Goal: Task Accomplishment & Management: Manage account settings

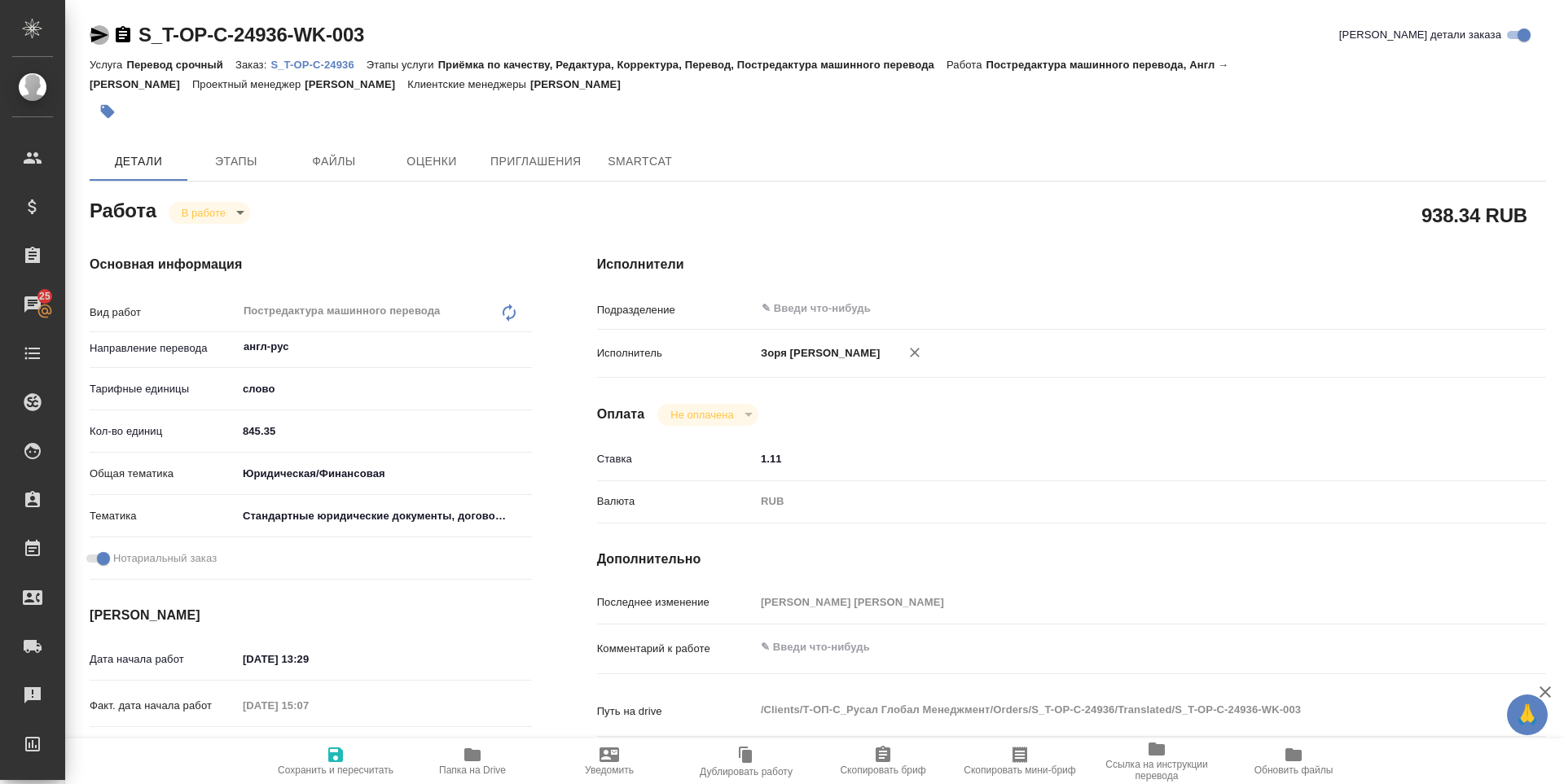
click at [92, 35] on icon "button" at bounding box center [100, 35] width 20 height 20
click at [246, 213] on body "🙏 .cls-1 fill:#fff; AWATERA Zoria Tatiana Клиенты Спецификации Заказы 25 Чаты T…" at bounding box center [782, 392] width 1564 height 784
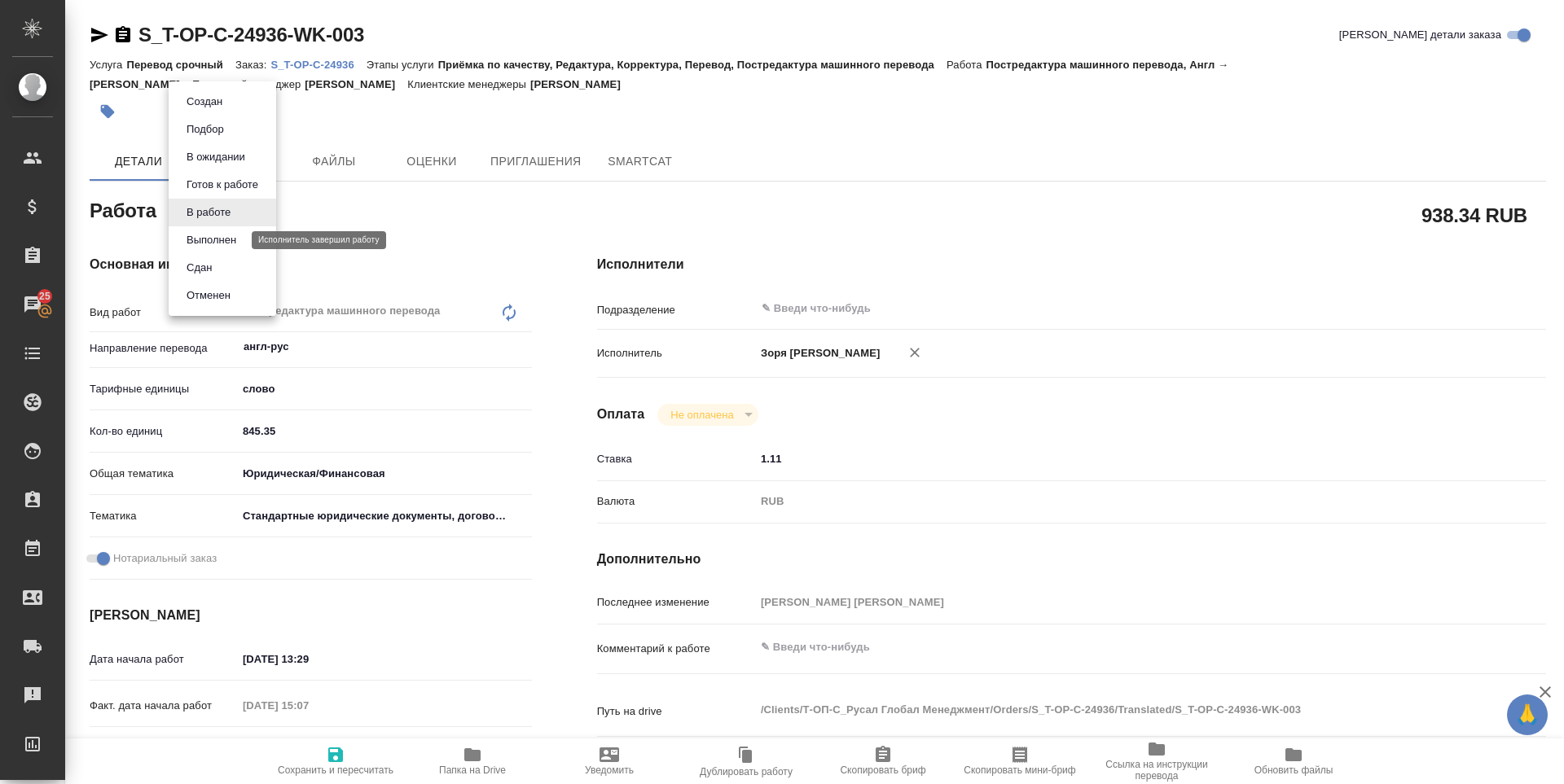
click at [223, 235] on button "Выполнен" at bounding box center [211, 240] width 59 height 18
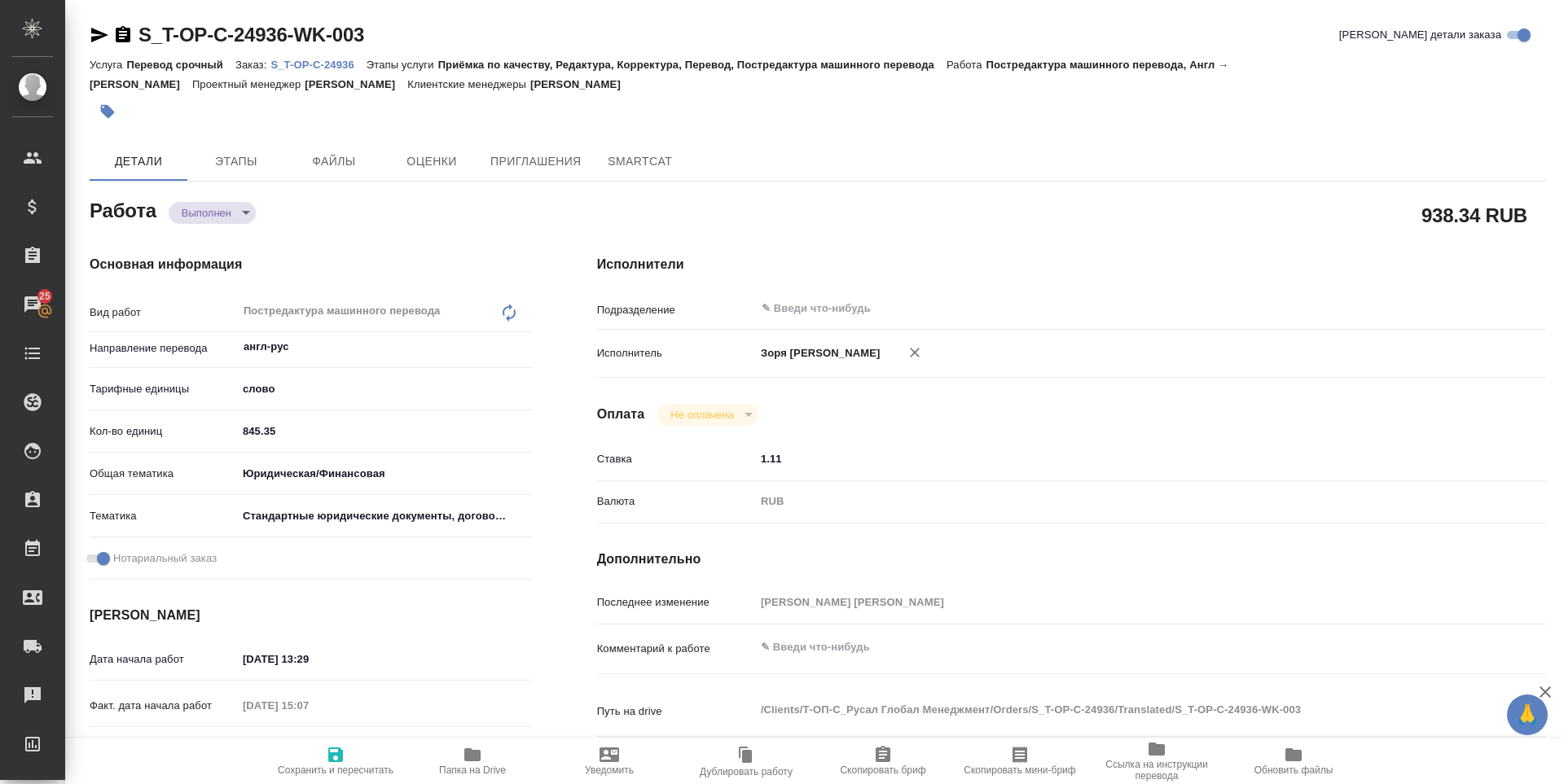
type textarea "x"
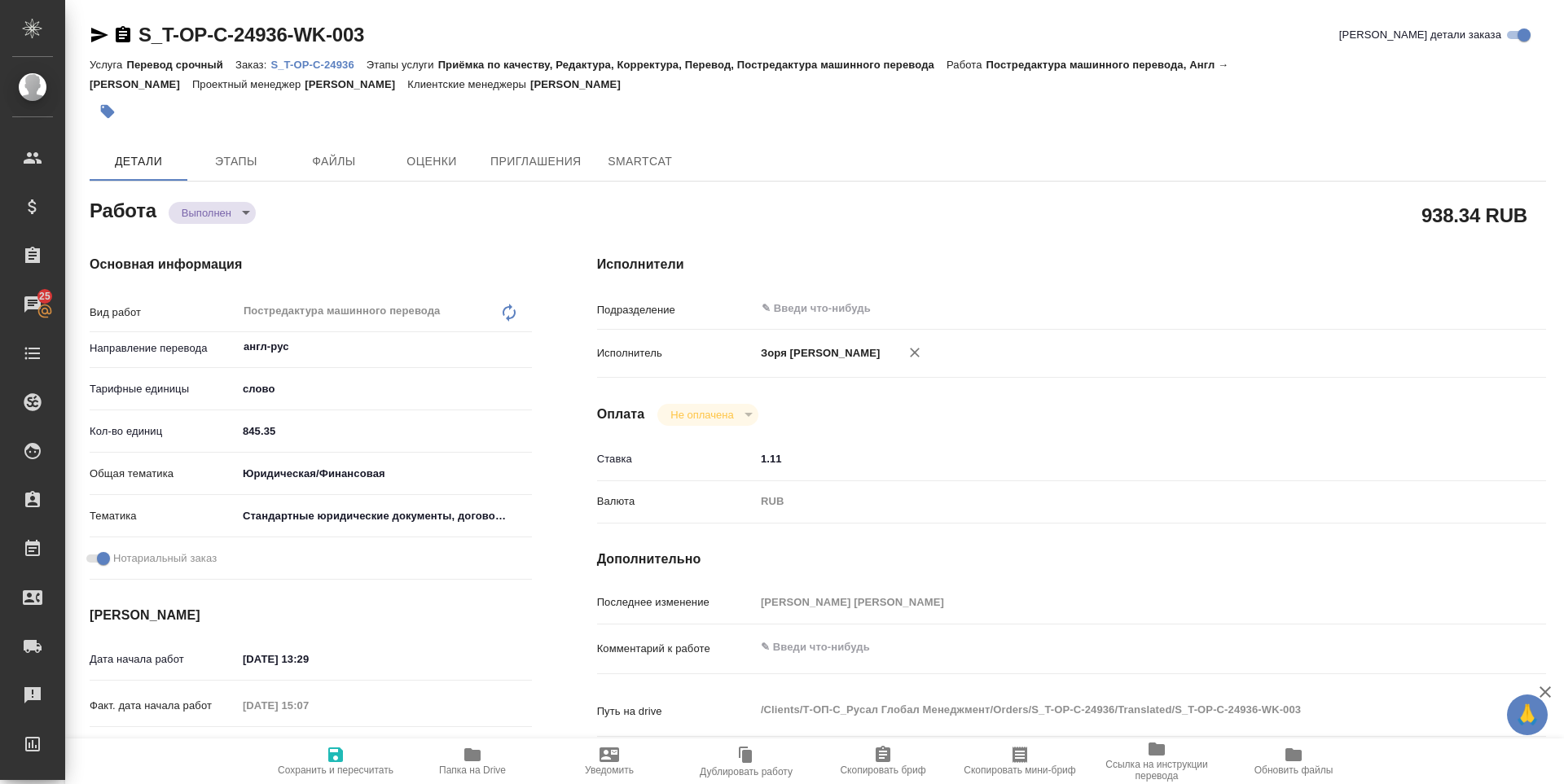
type textarea "x"
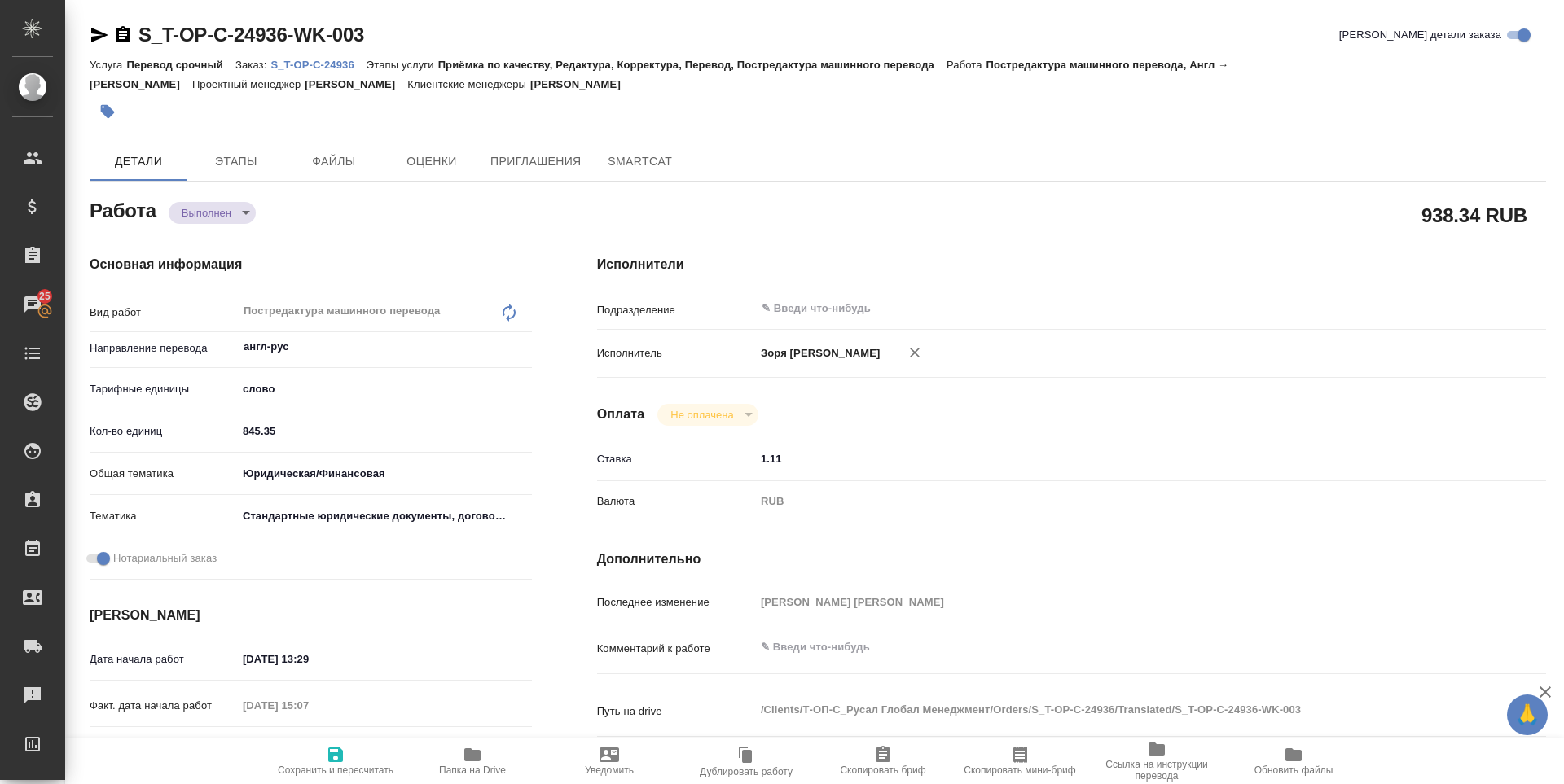
type textarea "x"
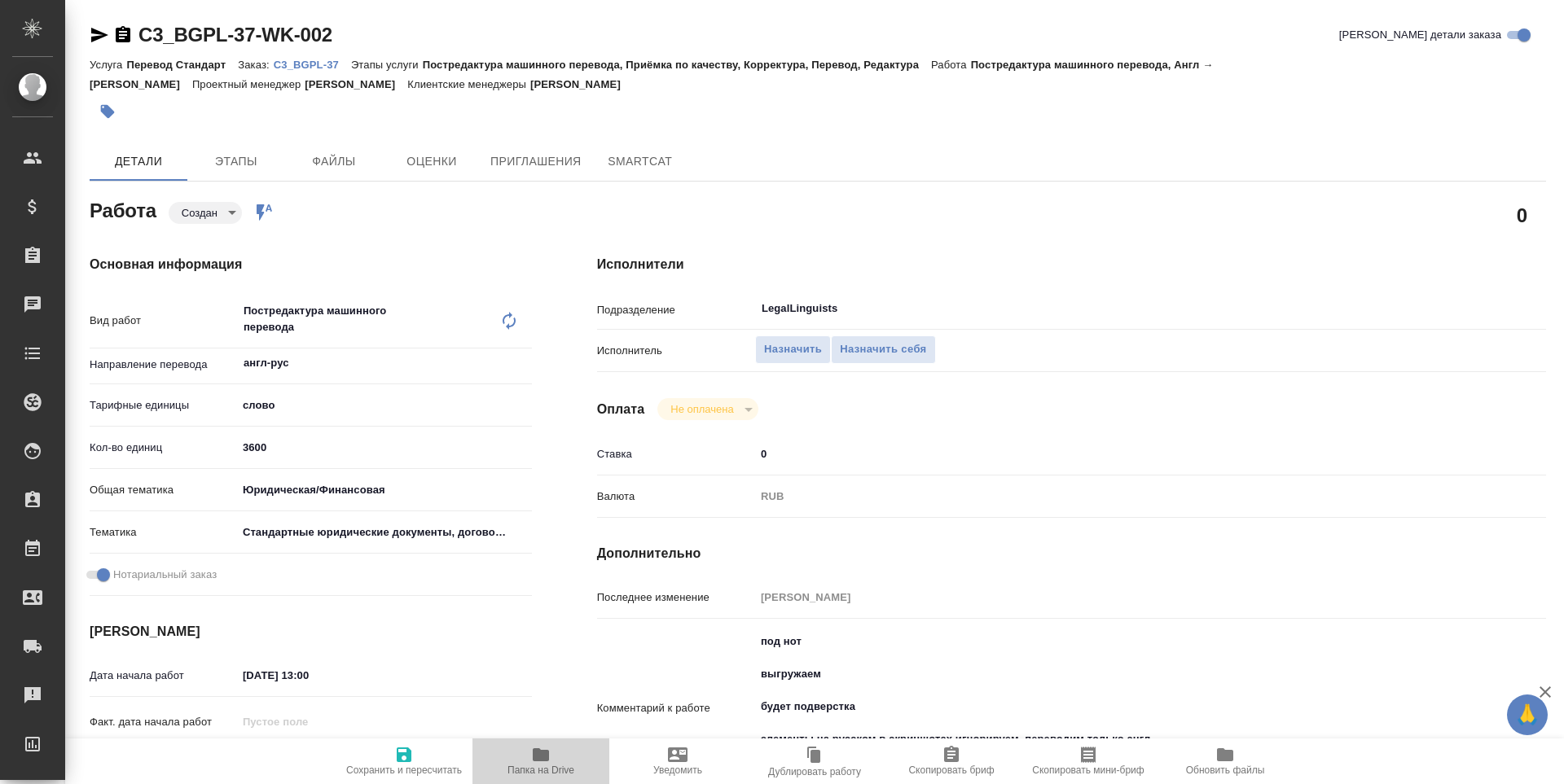
click at [550, 762] on span "Папка на Drive" at bounding box center [541, 761] width 117 height 31
click at [908, 338] on button "Назначить себя" at bounding box center [883, 349] width 105 height 29
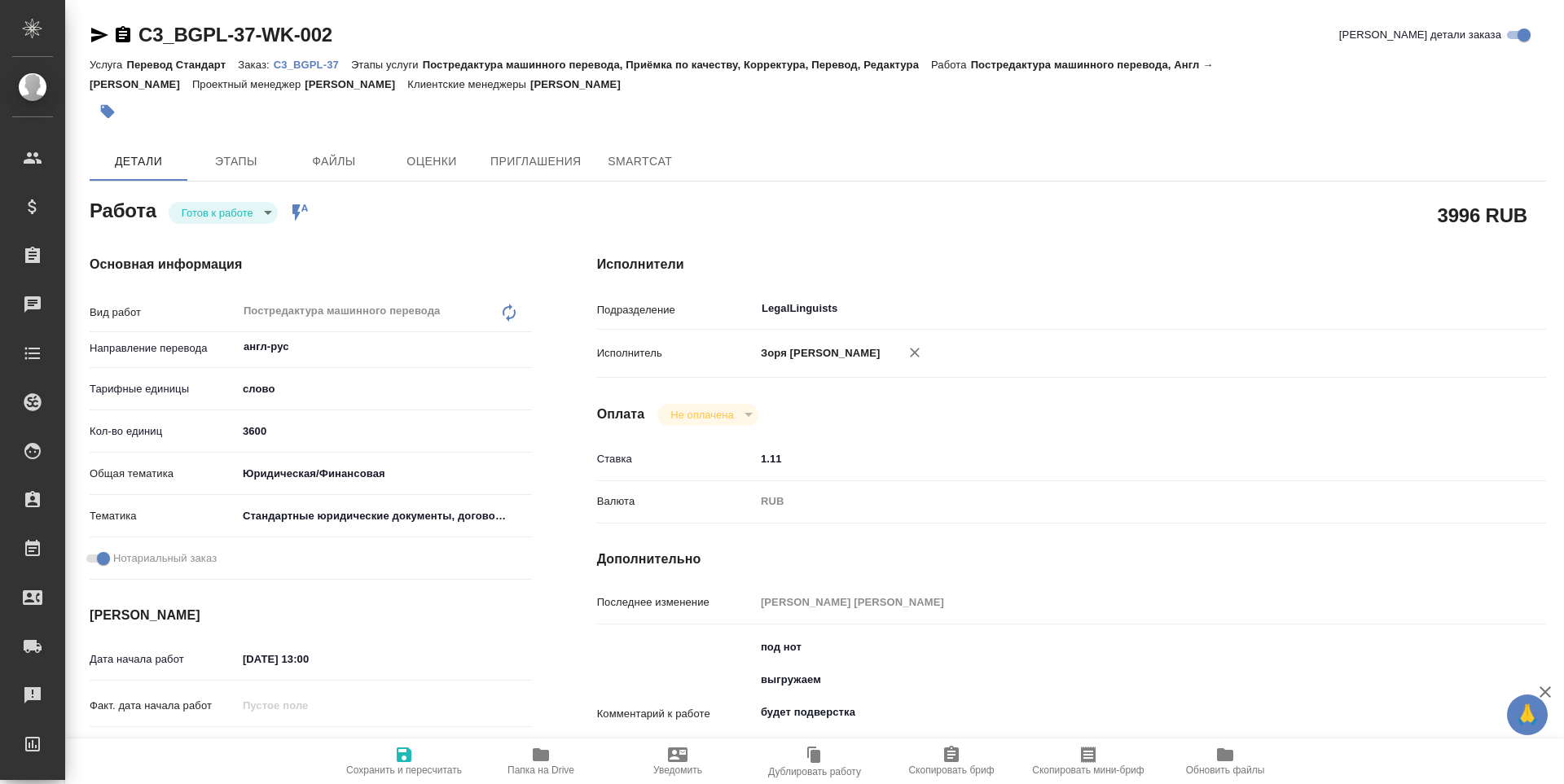
type textarea "x"
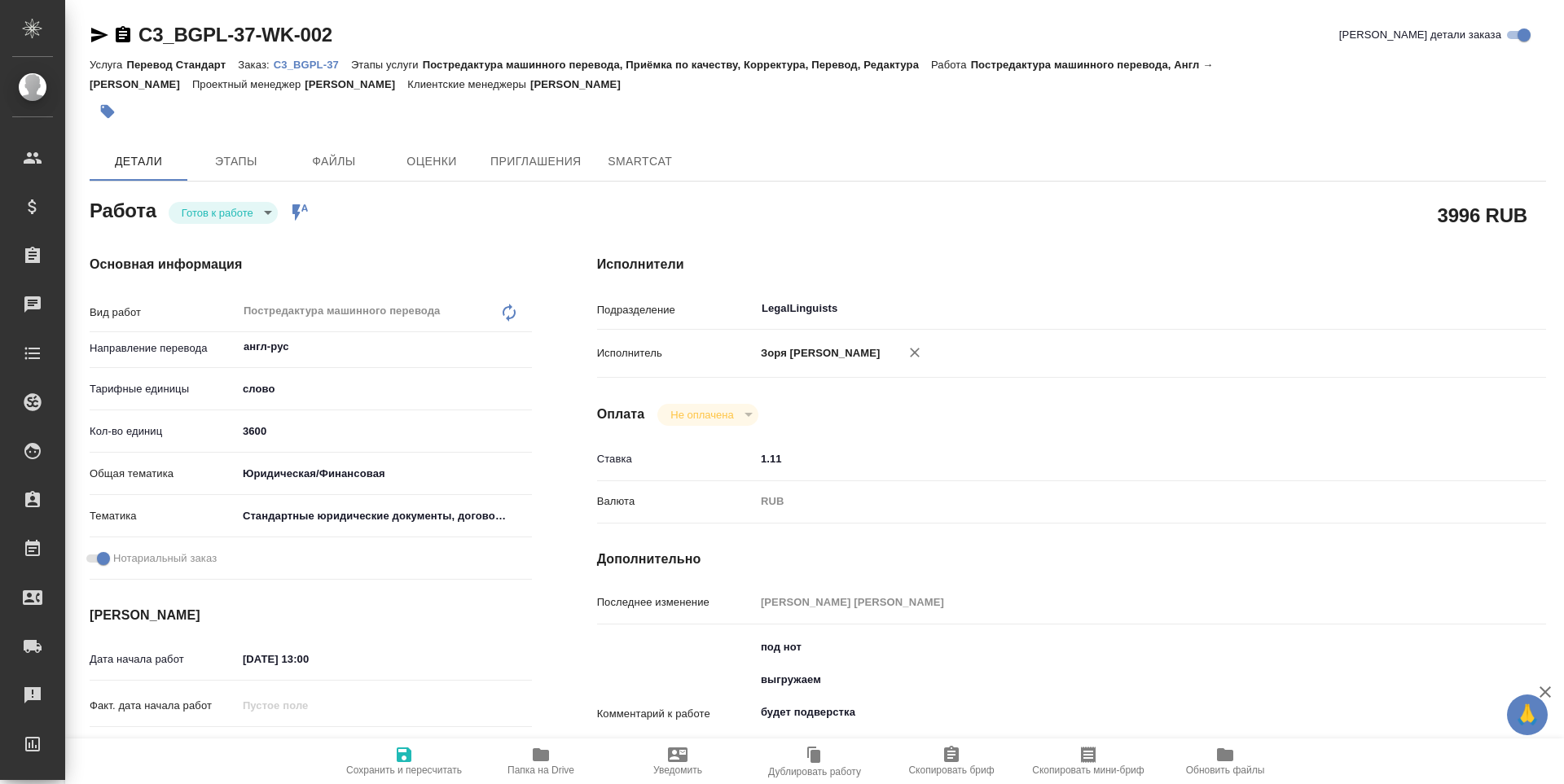
type textarea "x"
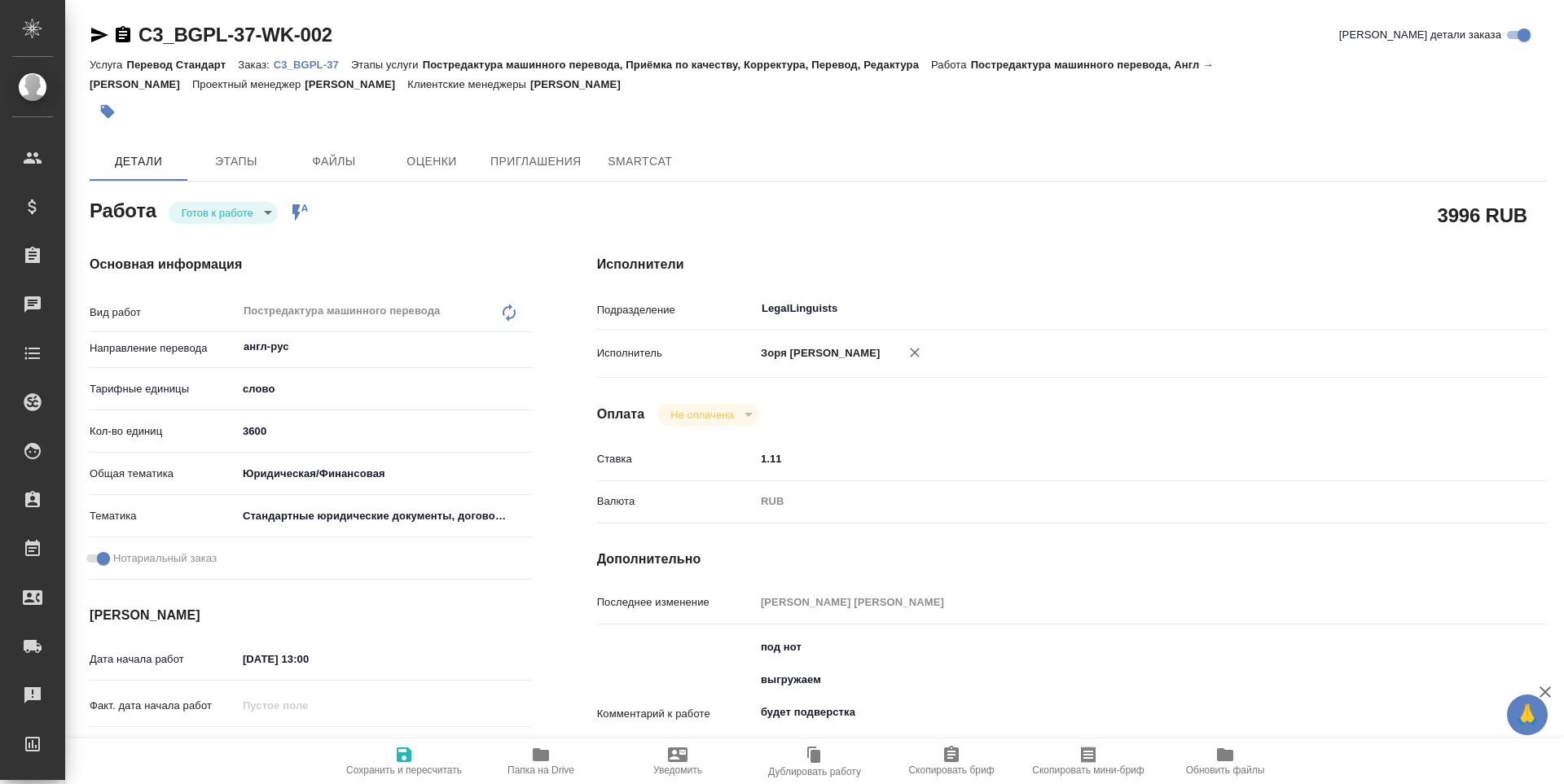
scroll to position [626, 0]
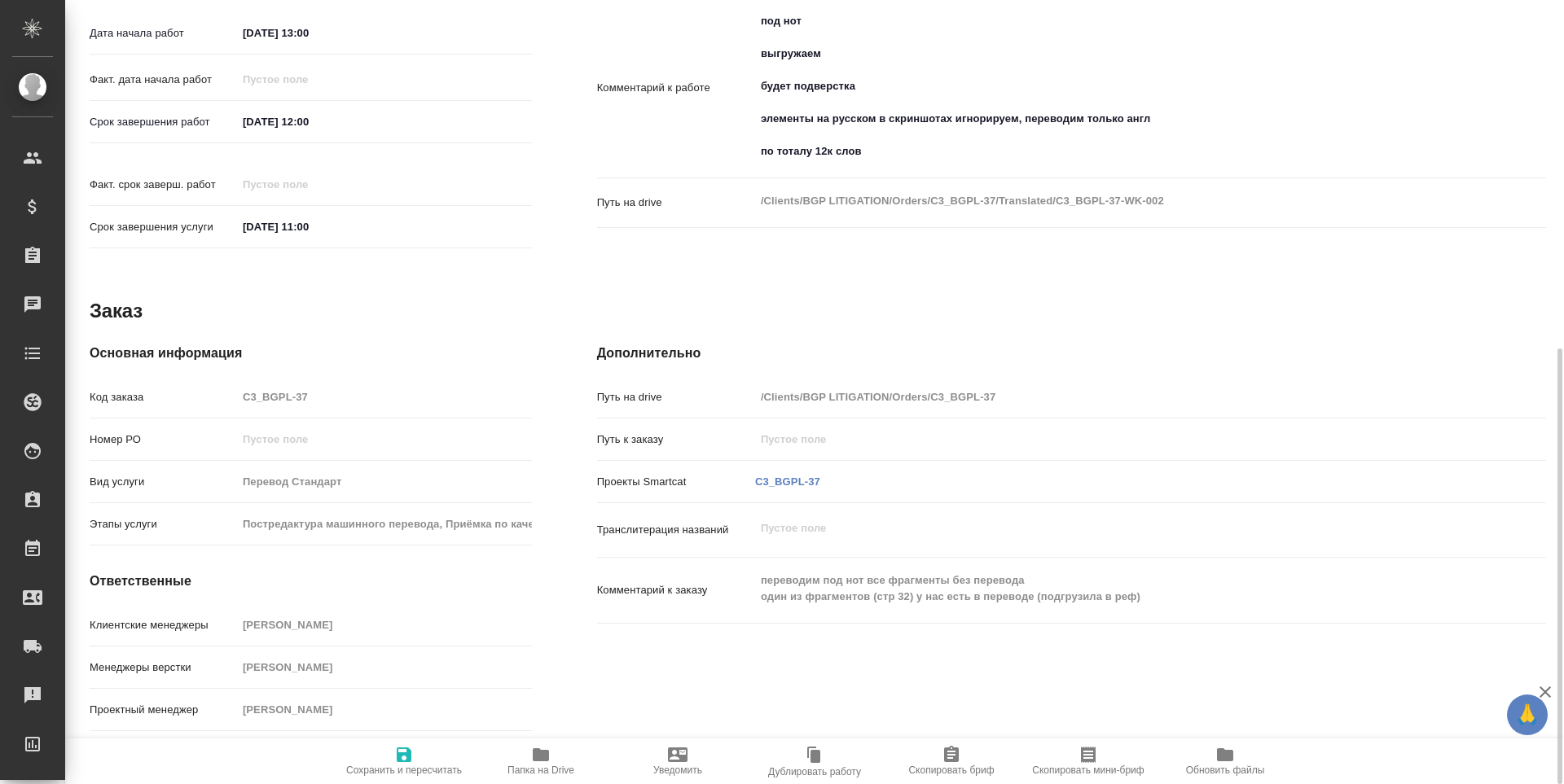
type textarea "x"
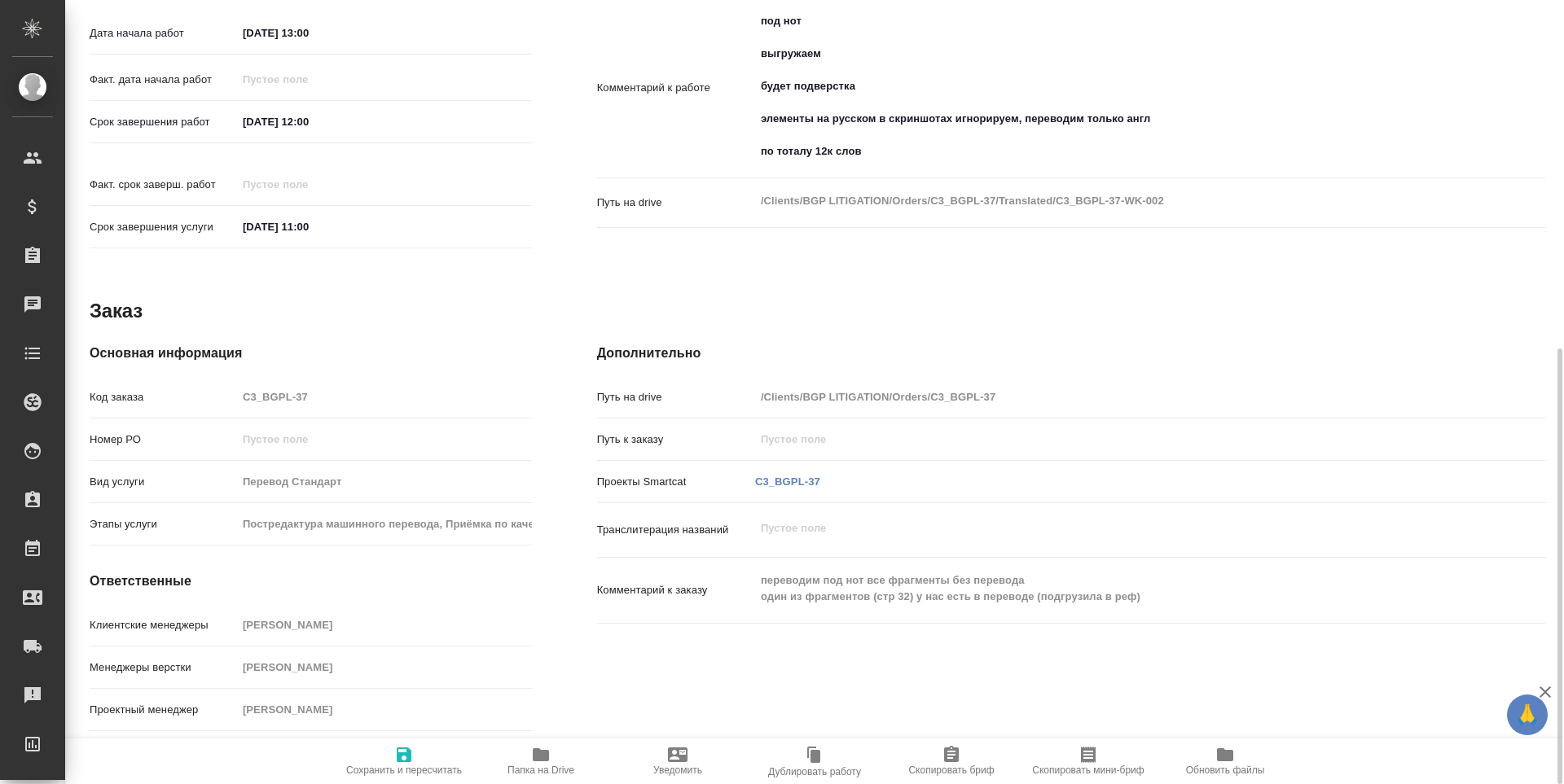
type textarea "x"
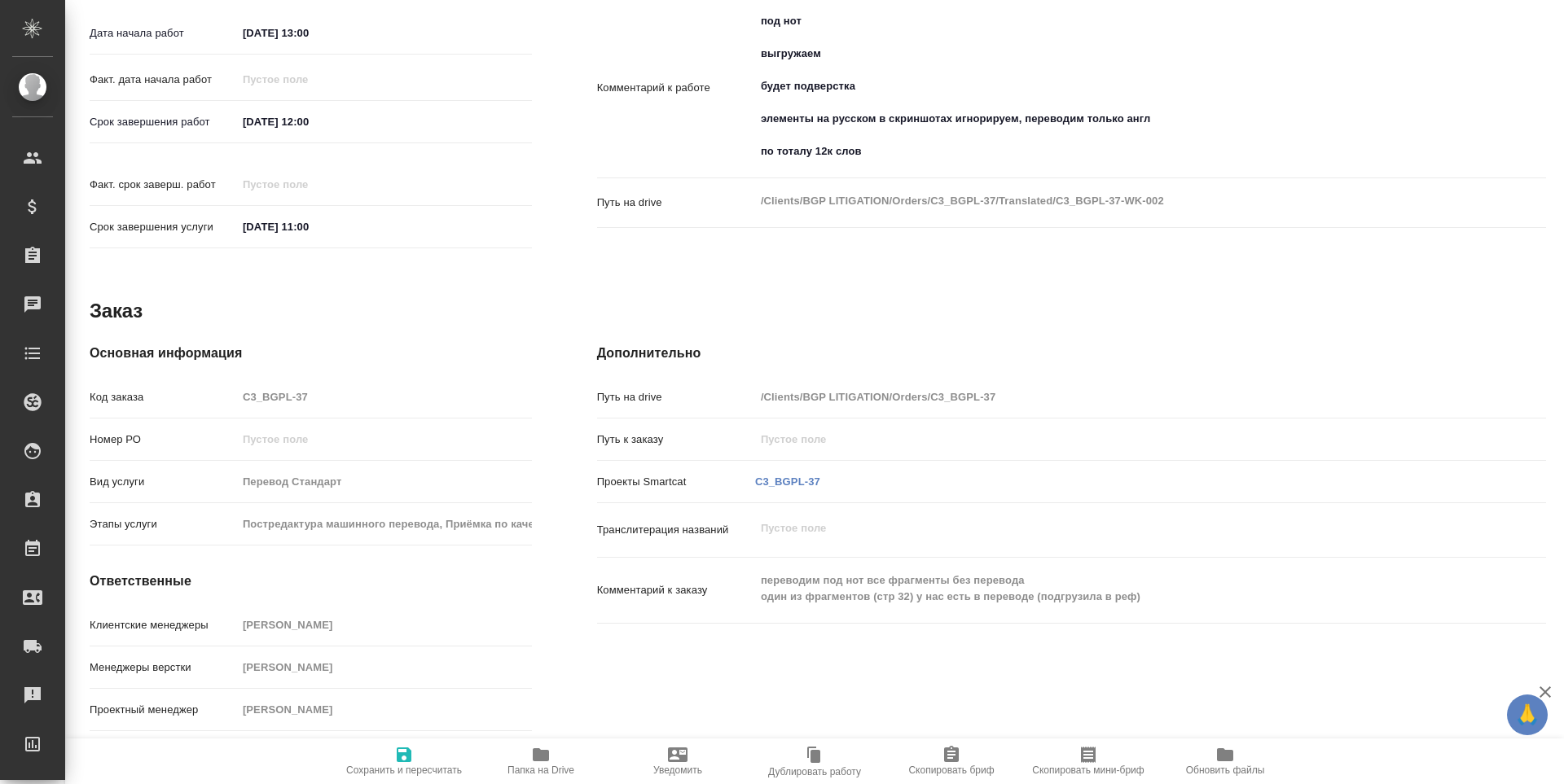
type textarea "x"
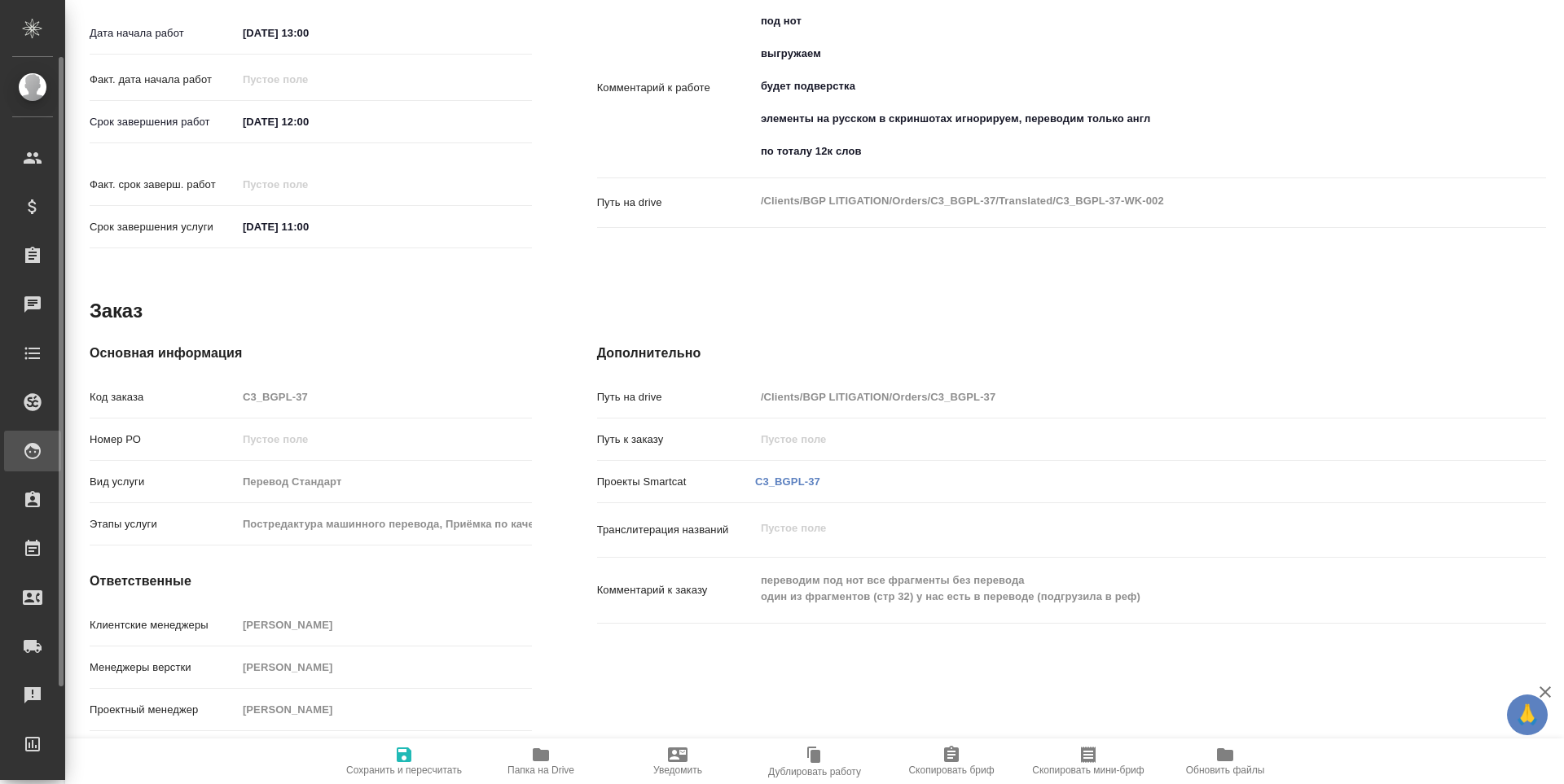
type textarea "x"
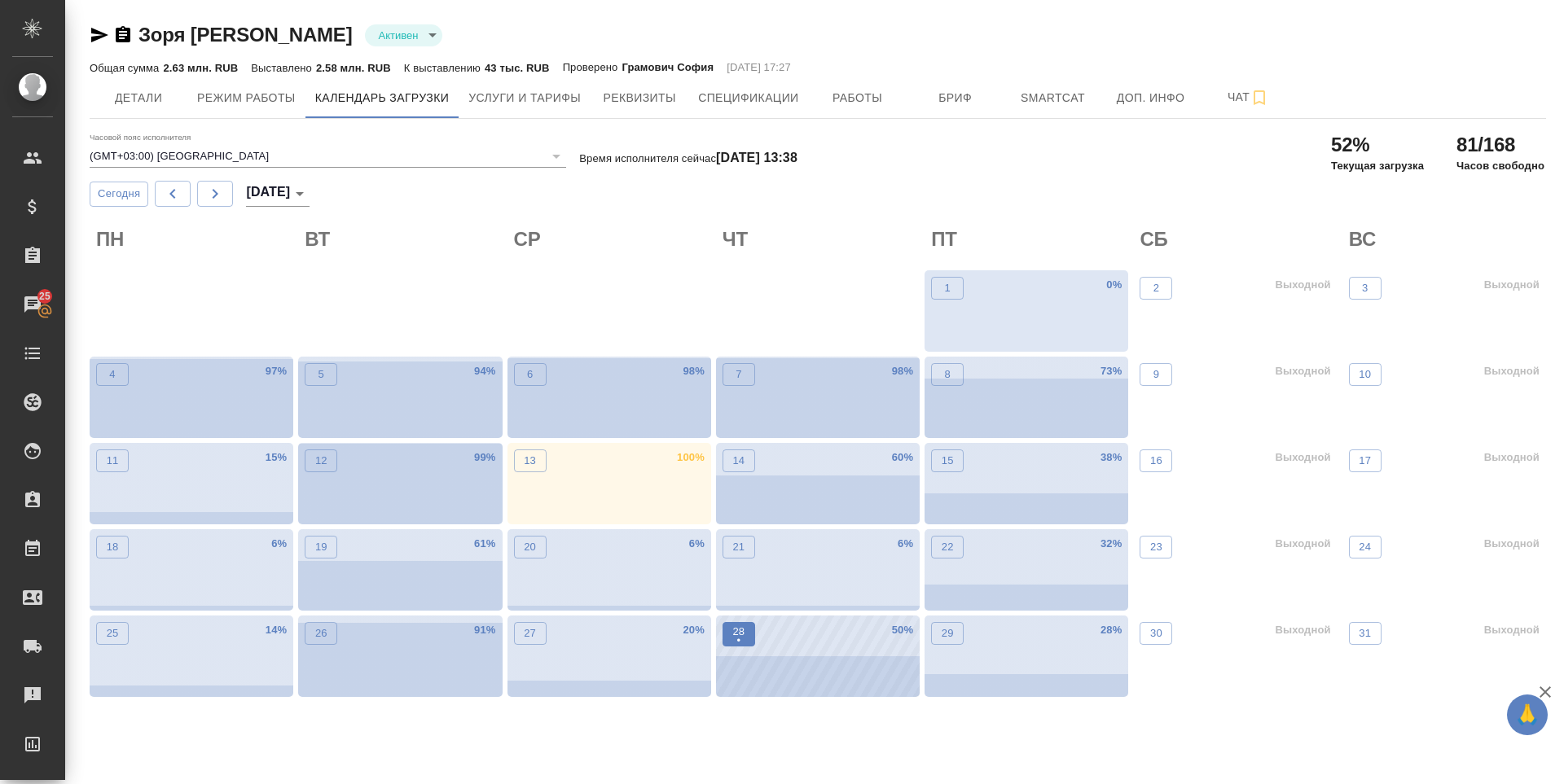
click at [742, 636] on p "•" at bounding box center [738, 641] width 12 height 16
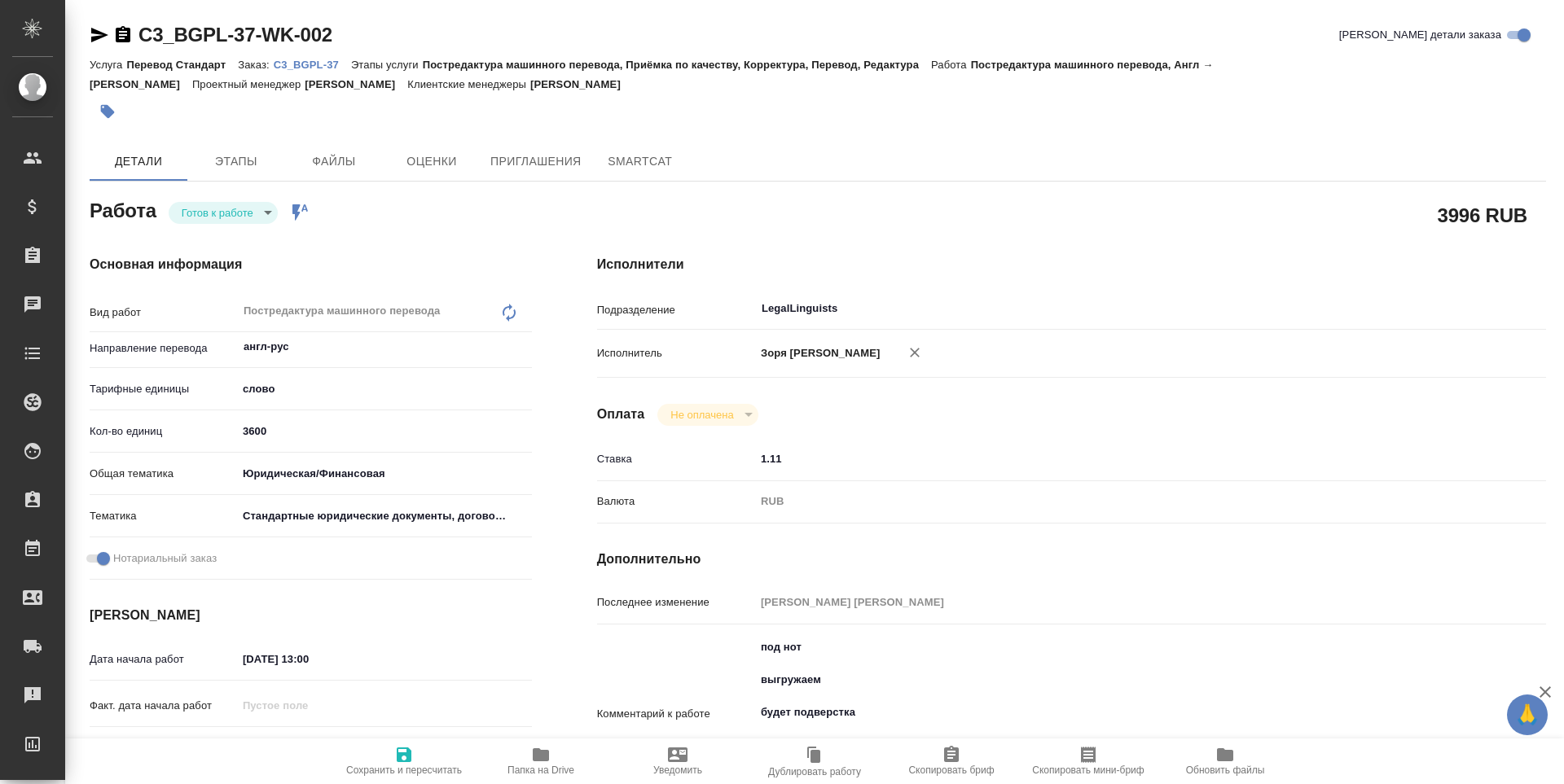
type textarea "x"
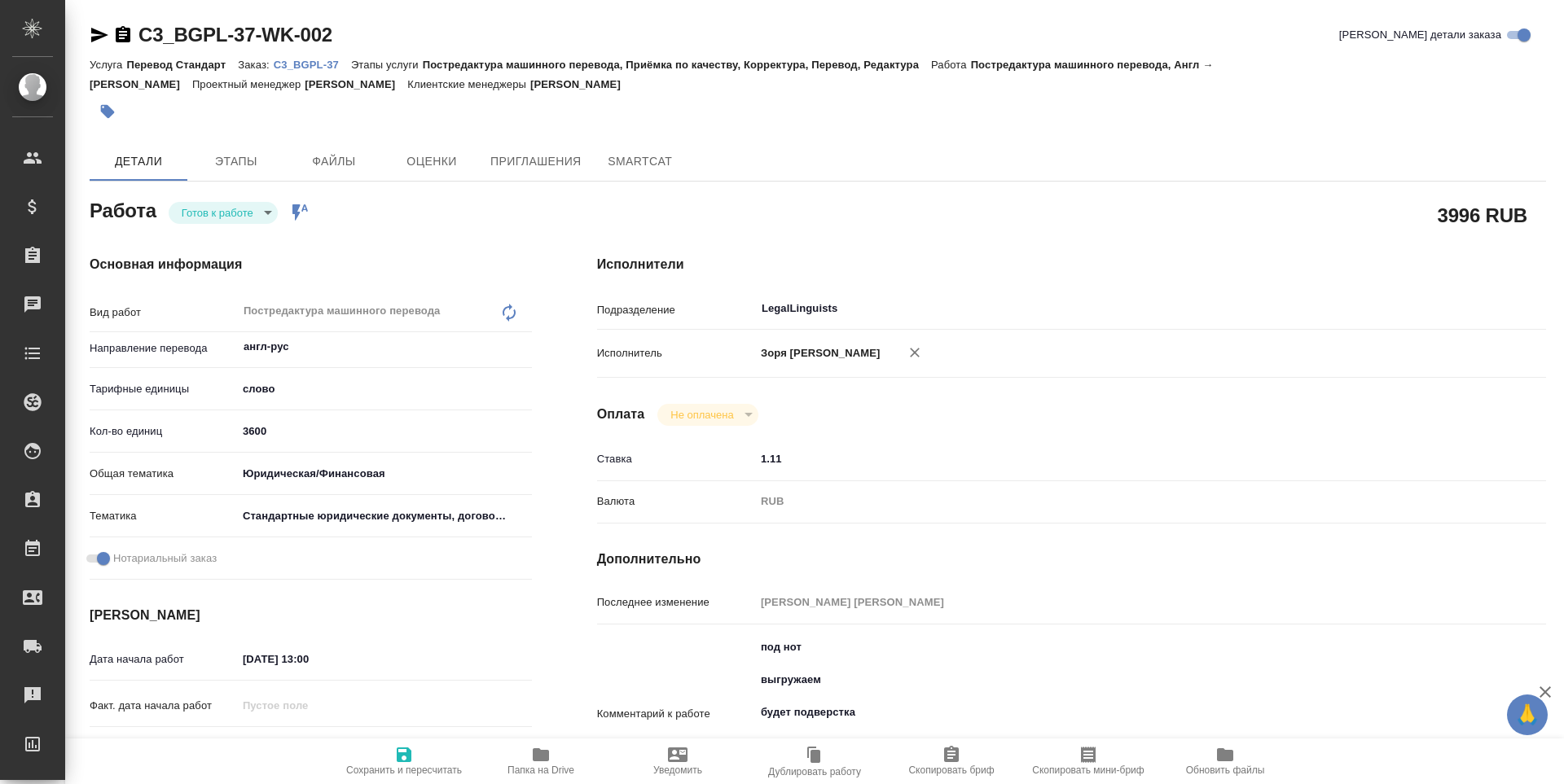
type textarea "x"
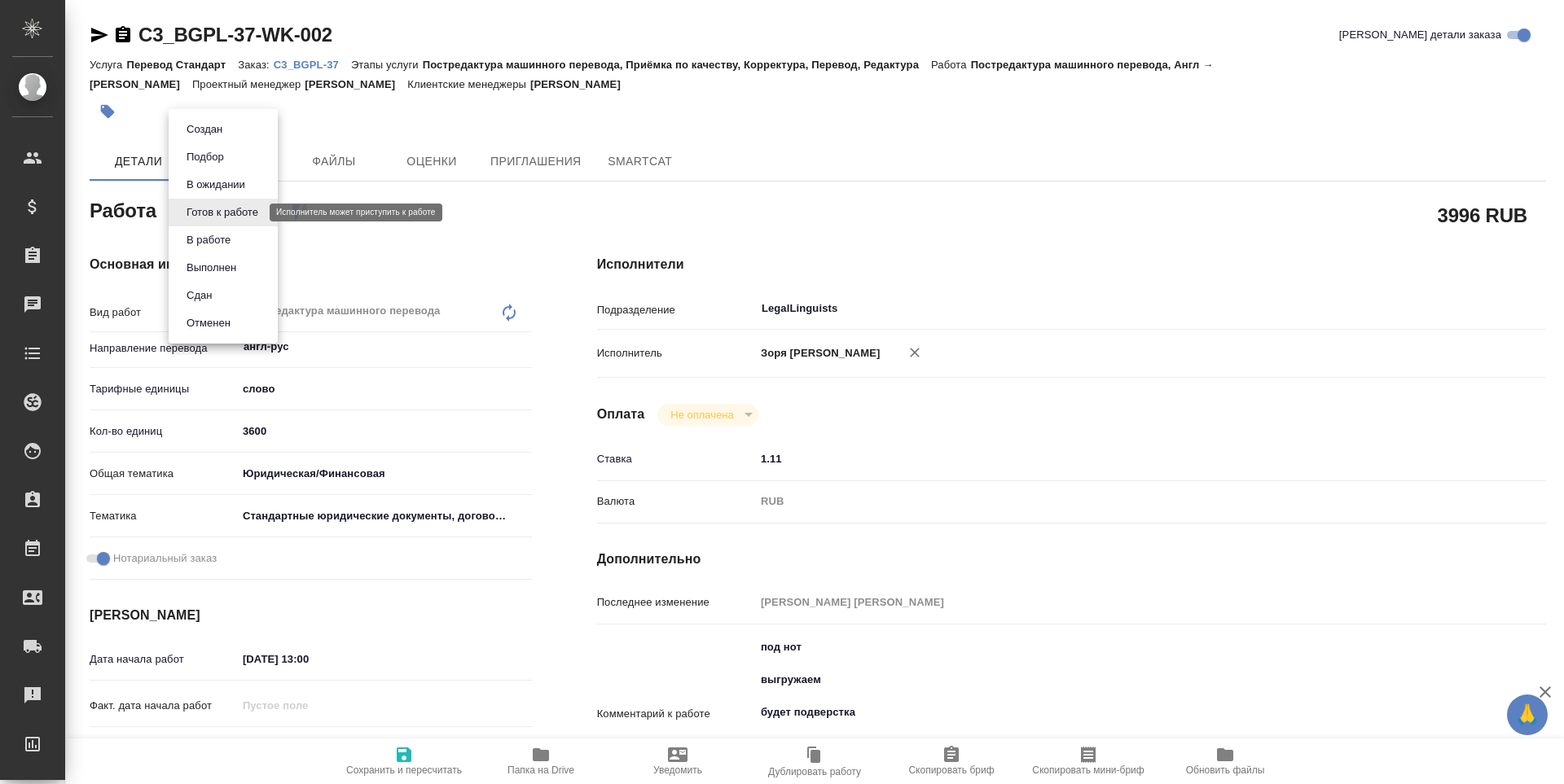
click at [225, 207] on body "🙏 .cls-1 fill:#fff; AWATERA [PERSON_NAME] Спецификации Заказы Чаты Todo Проекты…" at bounding box center [782, 392] width 1564 height 784
click at [237, 240] on li "В работе" at bounding box center [223, 240] width 109 height 28
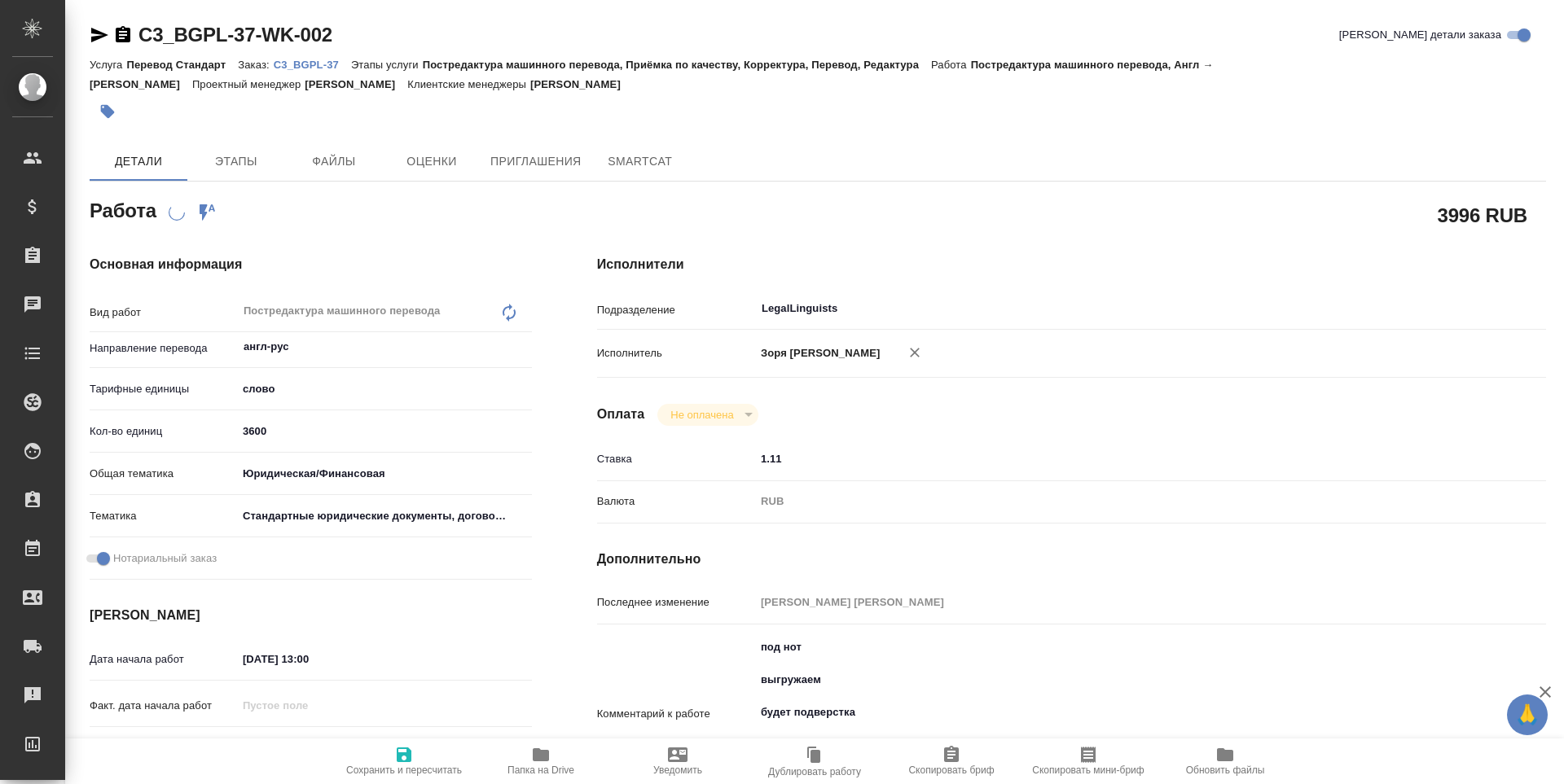
type textarea "x"
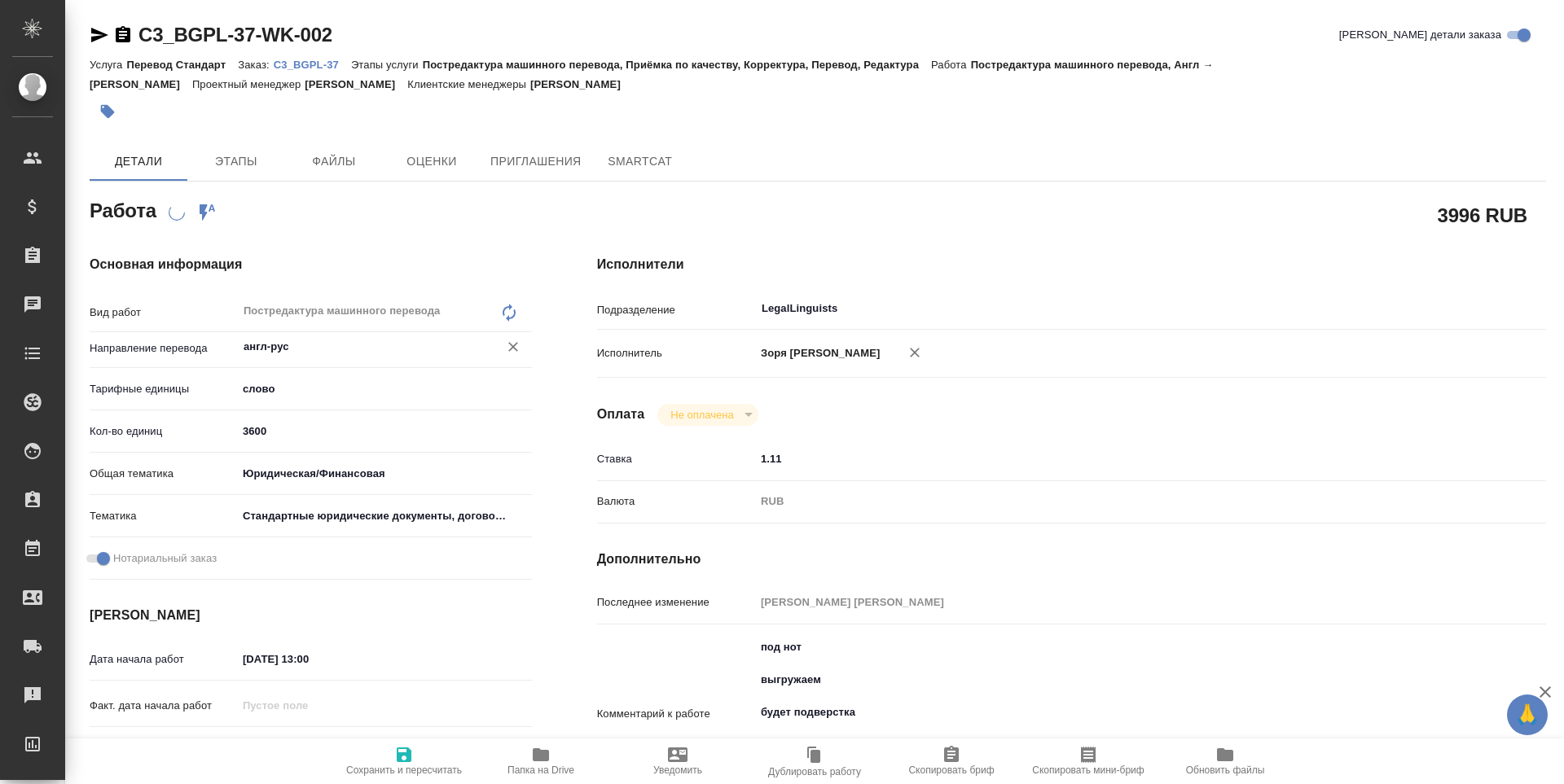
type textarea "x"
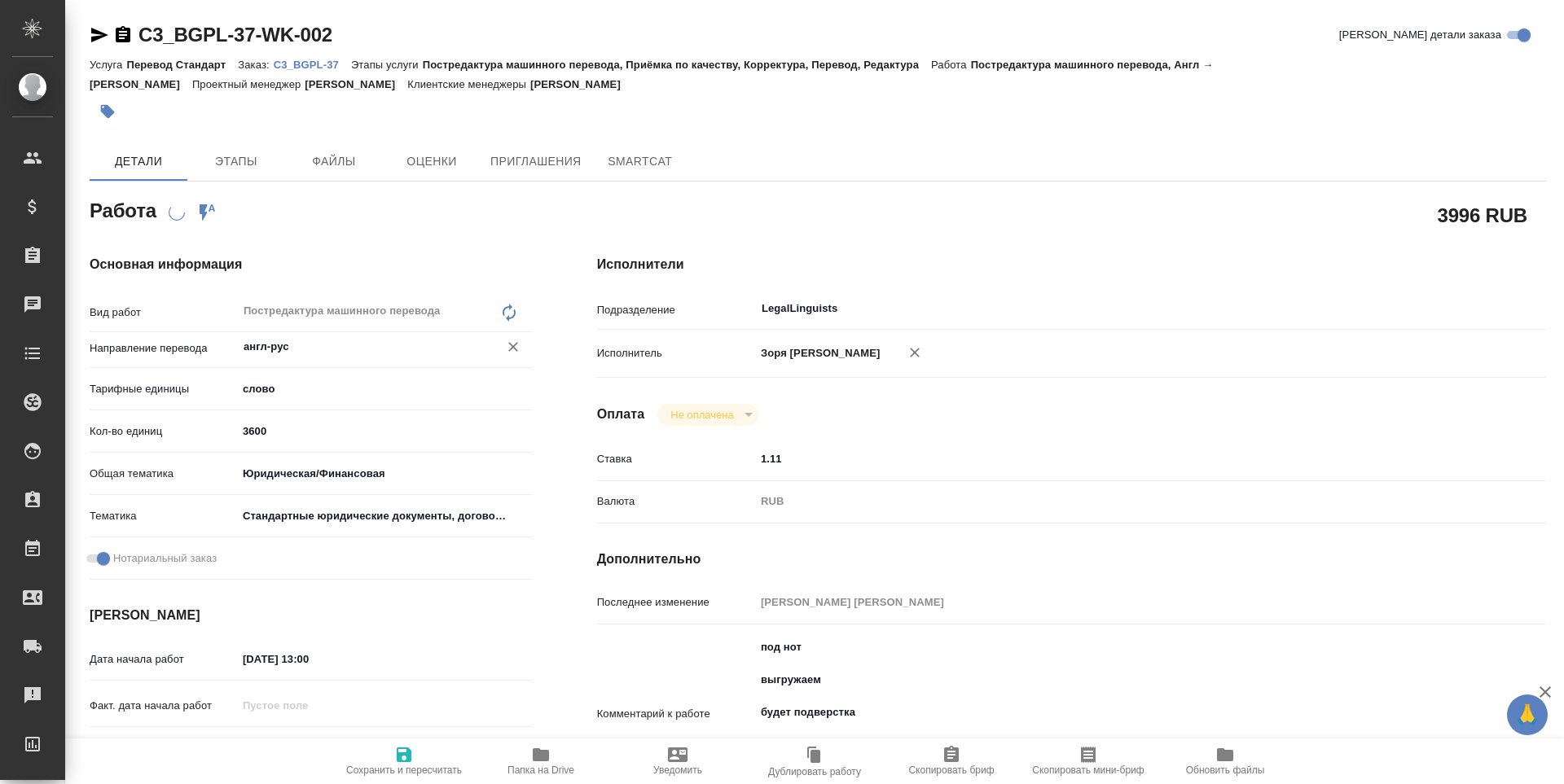
scroll to position [352, 0]
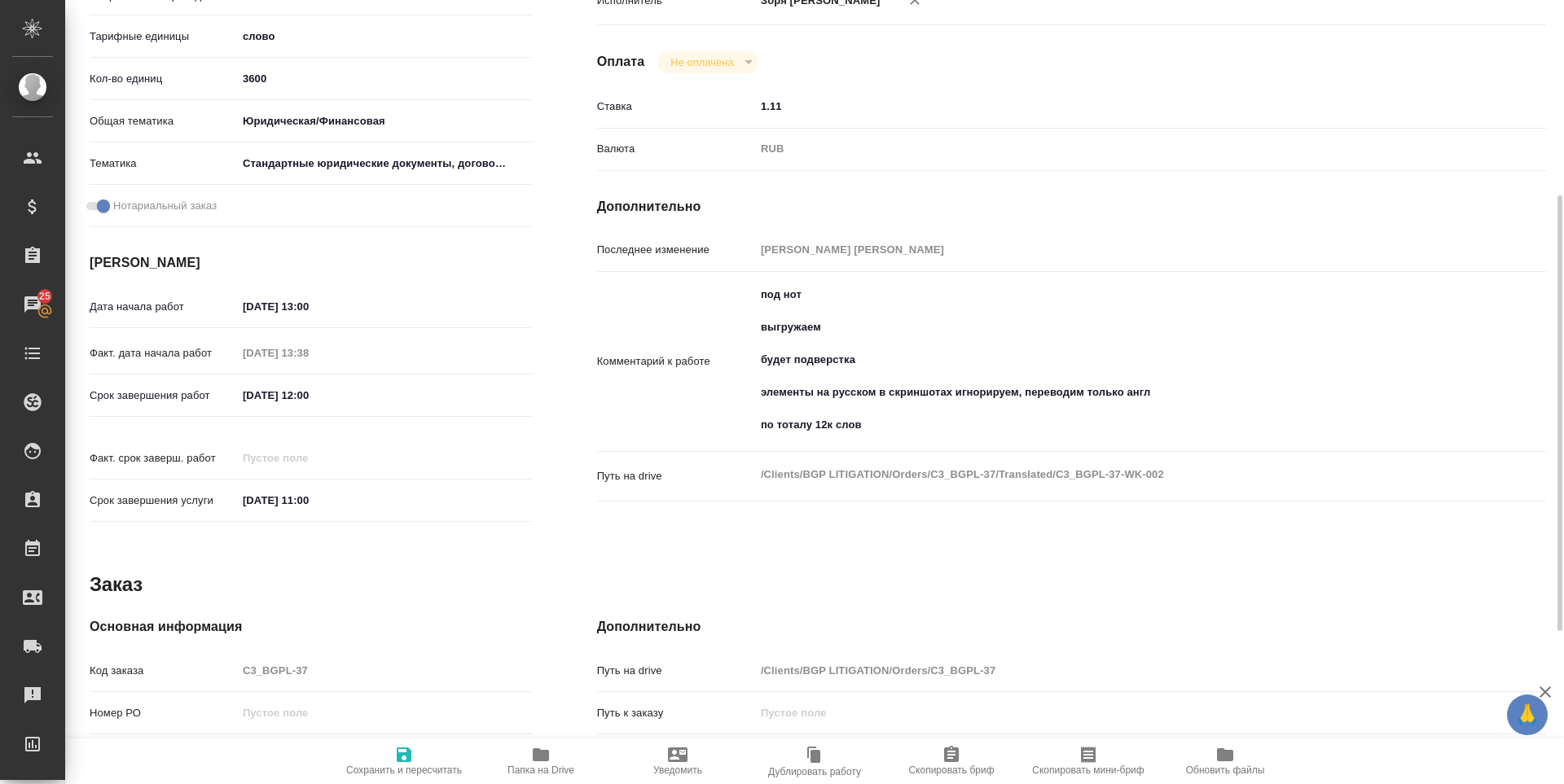
type textarea "x"
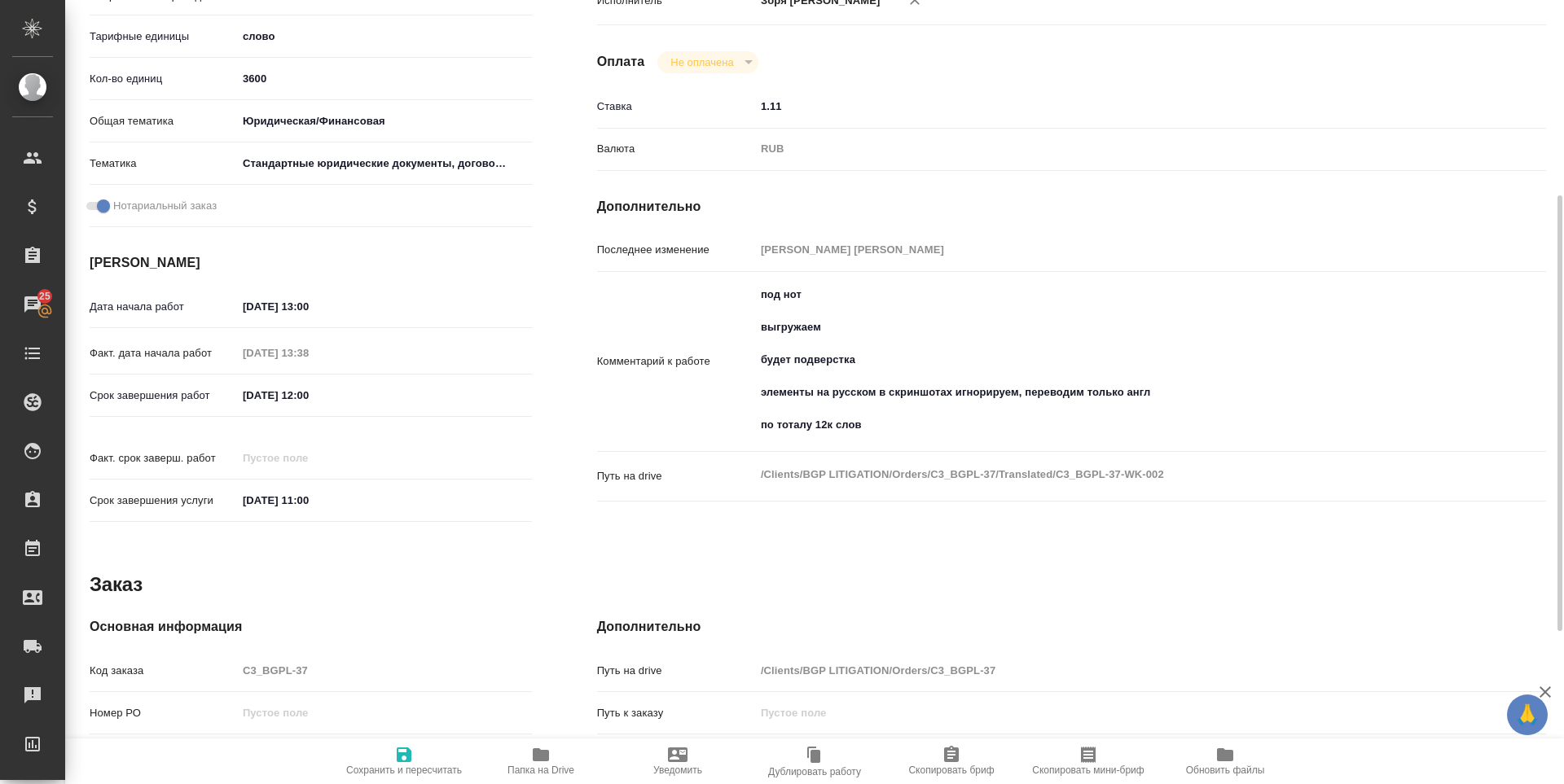
type textarea "x"
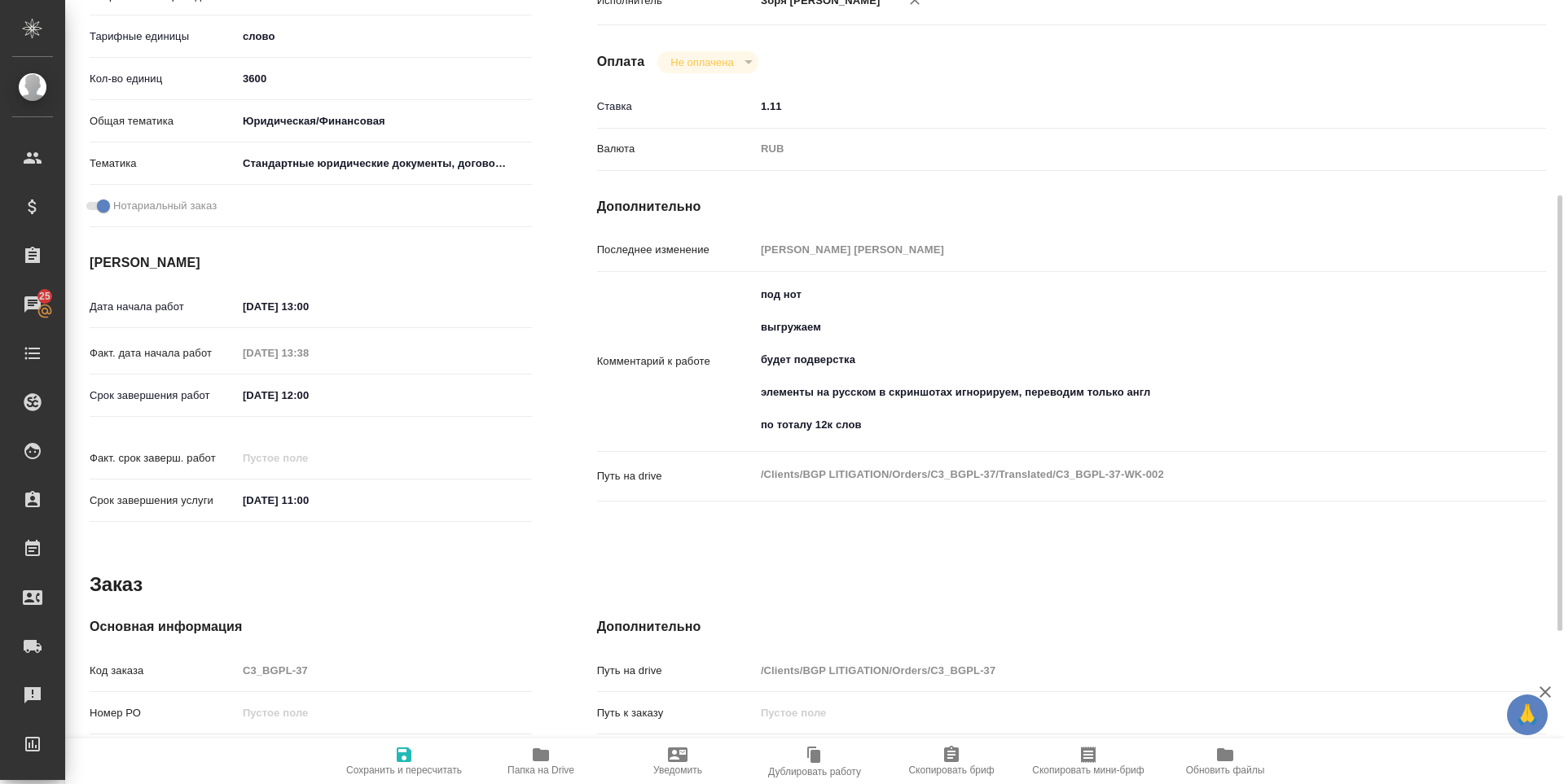
type textarea "x"
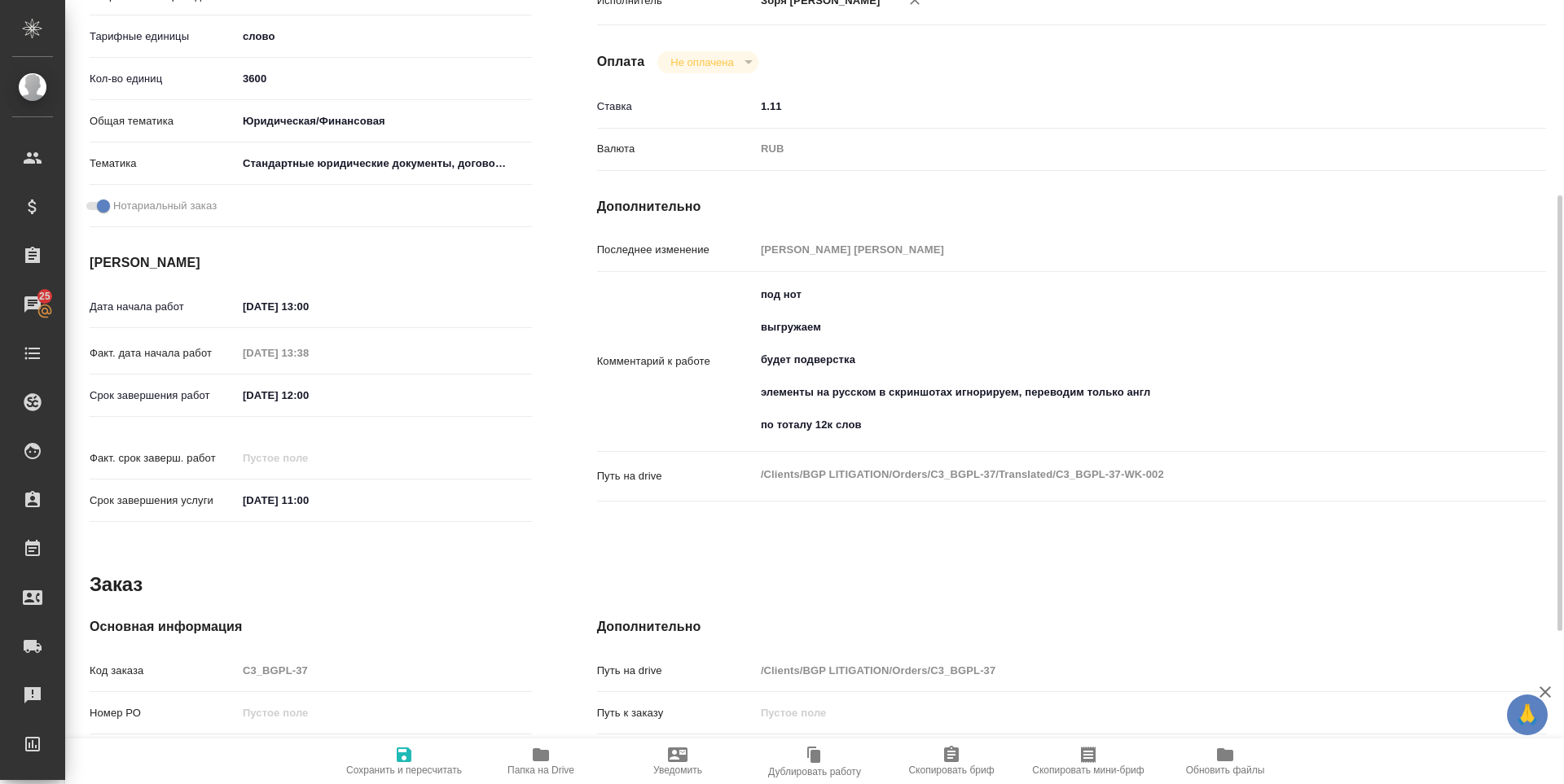
type textarea "x"
